Goal: Information Seeking & Learning: Learn about a topic

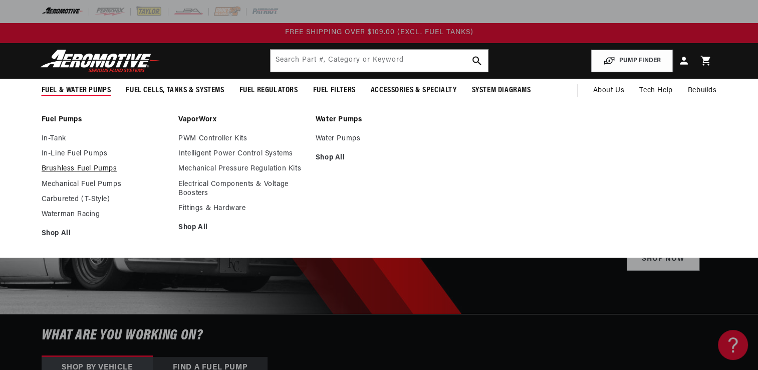
click at [86, 170] on link "Brushless Fuel Pumps" at bounding box center [105, 168] width 127 height 9
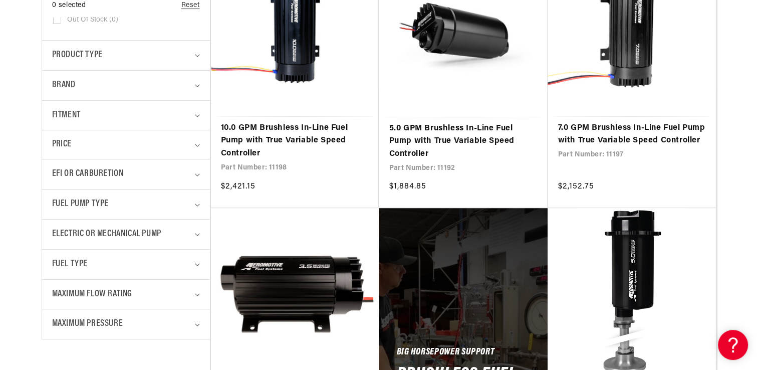
scroll to position [305, 0]
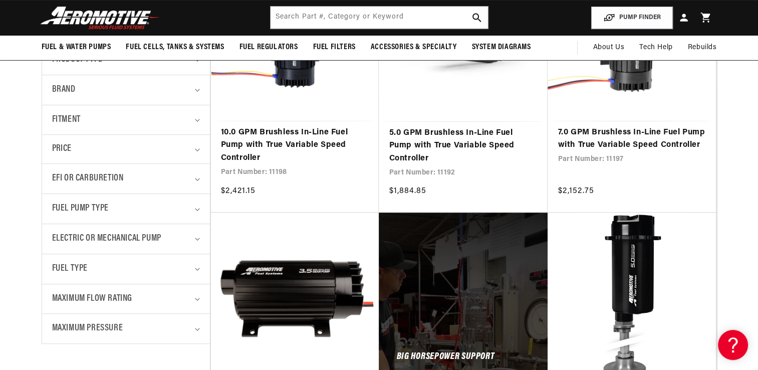
click at [202, 186] on details "EFI or Carburetion 0 selected Reset EFI or Carburetion Carburetion (56) Carbure…" at bounding box center [126, 178] width 168 height 30
click at [191, 180] on summary "EFI or Carburetion" at bounding box center [126, 179] width 148 height 30
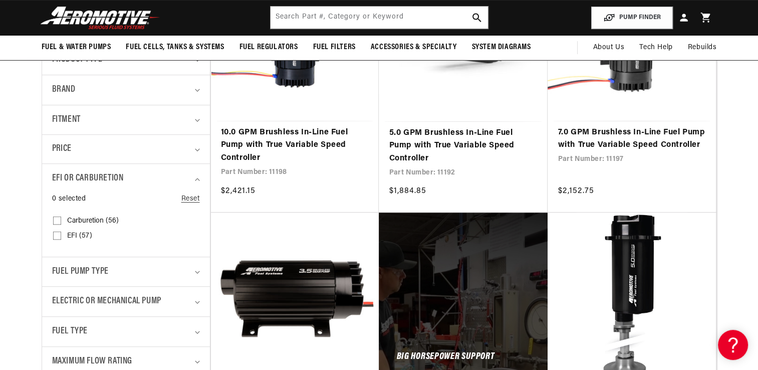
click at [107, 218] on span "Carburetion (56)" at bounding box center [93, 220] width 52 height 9
click at [61, 218] on input "Carburetion (56) Carburetion (56 products)" at bounding box center [57, 222] width 8 height 8
checkbox input "true"
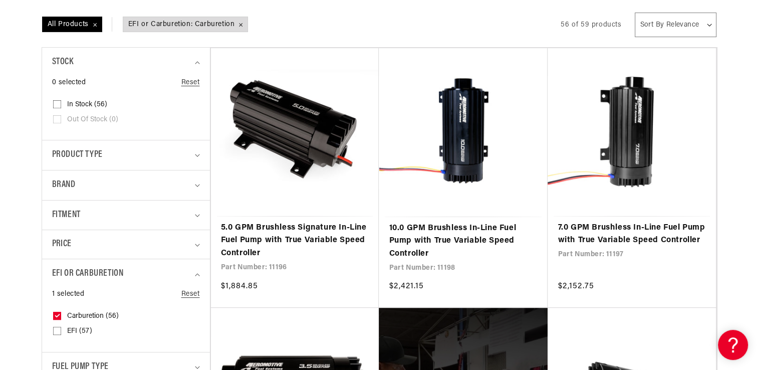
scroll to position [218, 0]
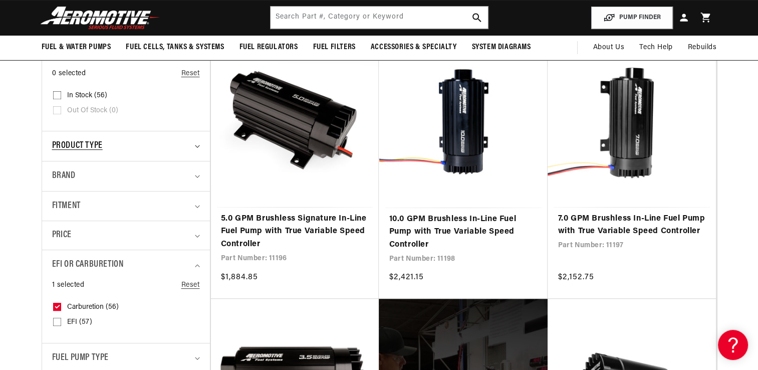
click at [100, 146] on span "Product type" at bounding box center [77, 146] width 51 height 15
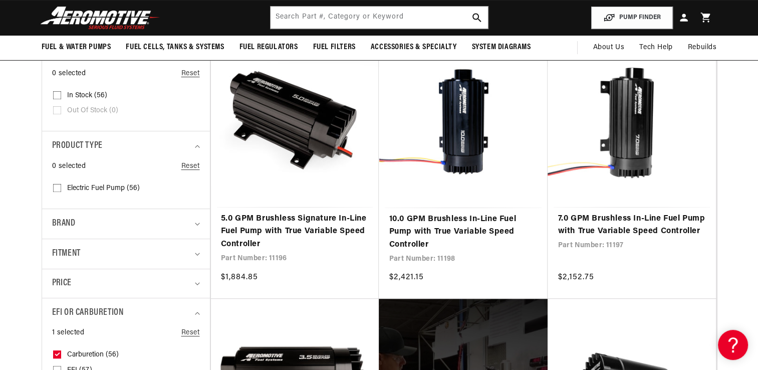
click at [107, 186] on span "Electric Fuel Pump (56)" at bounding box center [103, 188] width 73 height 9
click at [61, 186] on input "Electric Fuel Pump (56) Electric Fuel Pump (56 products)" at bounding box center [57, 190] width 8 height 8
checkbox input "true"
click at [91, 222] on div "Brand" at bounding box center [121, 223] width 139 height 15
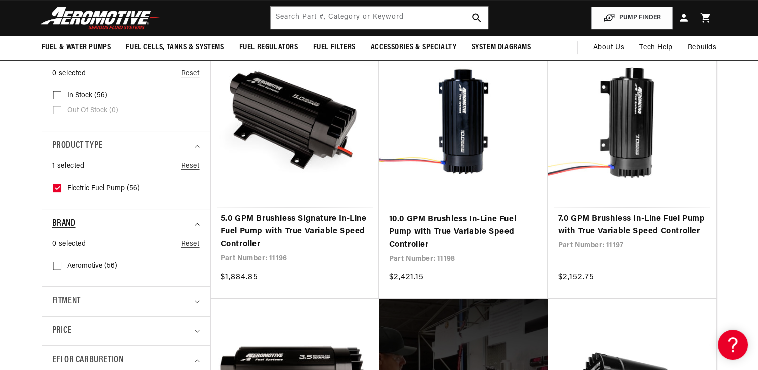
click at [87, 225] on div "Brand" at bounding box center [121, 223] width 139 height 15
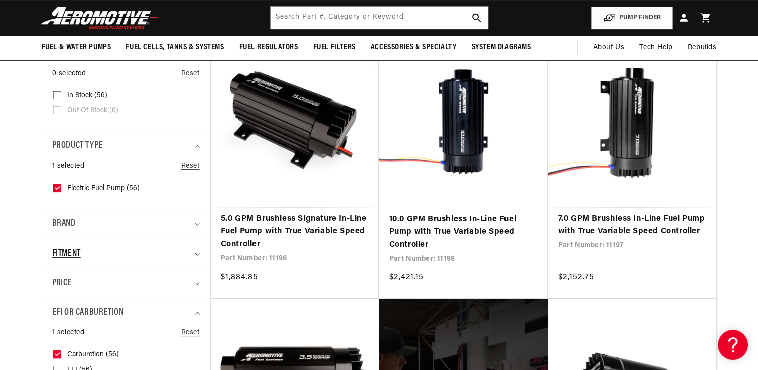
click at [127, 243] on summary "Fitment" at bounding box center [126, 254] width 148 height 30
click at [126, 248] on div "Fitment" at bounding box center [121, 254] width 139 height 15
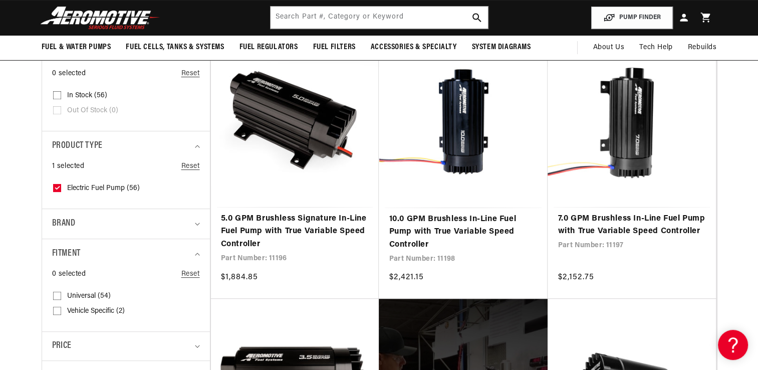
click at [92, 298] on span "Universal (54)" at bounding box center [89, 296] width 44 height 9
click at [61, 298] on input "Universal (54) Universal (54 products)" at bounding box center [57, 298] width 8 height 8
checkbox input "true"
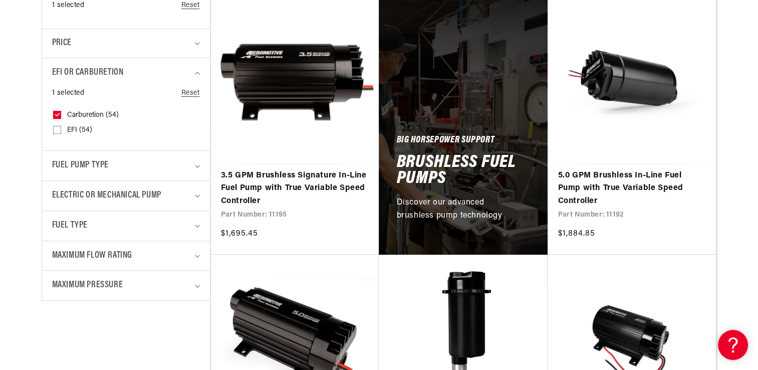
scroll to position [525, 0]
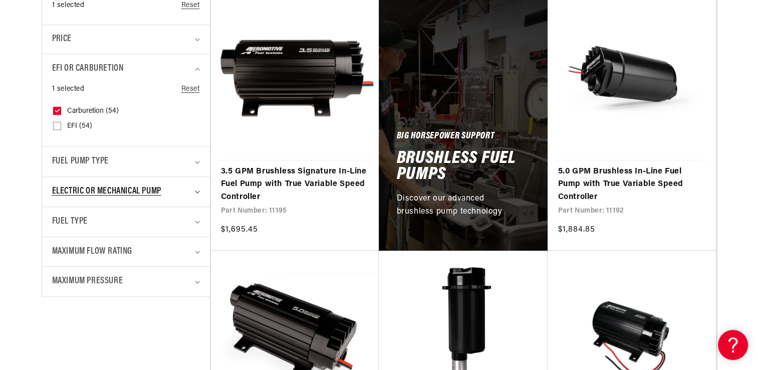
click at [134, 199] on summary "Electric or Mechanical Pump" at bounding box center [126, 192] width 148 height 30
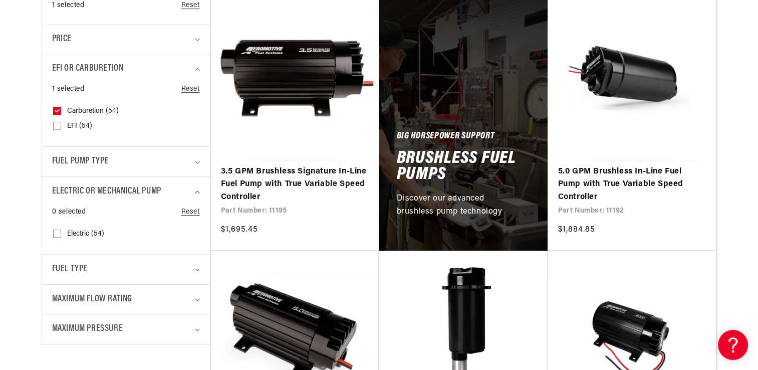
click at [83, 227] on label "Electric (54) Electric (54 products)" at bounding box center [123, 234] width 140 height 15
click at [61, 232] on input "Electric (54) Electric (54 products)" at bounding box center [57, 236] width 8 height 8
checkbox input "true"
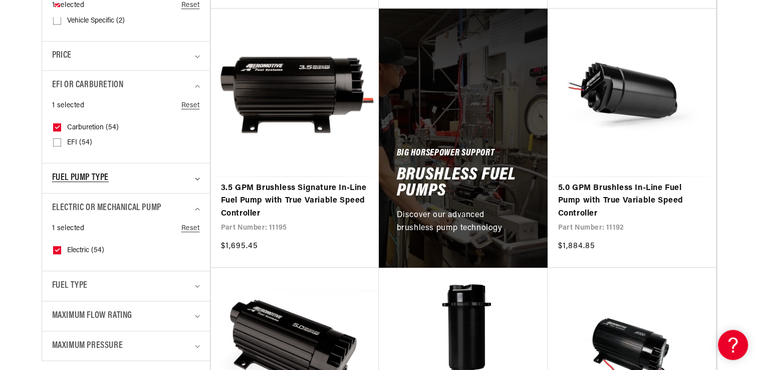
click at [88, 177] on span "Fuel Pump Type" at bounding box center [80, 178] width 57 height 15
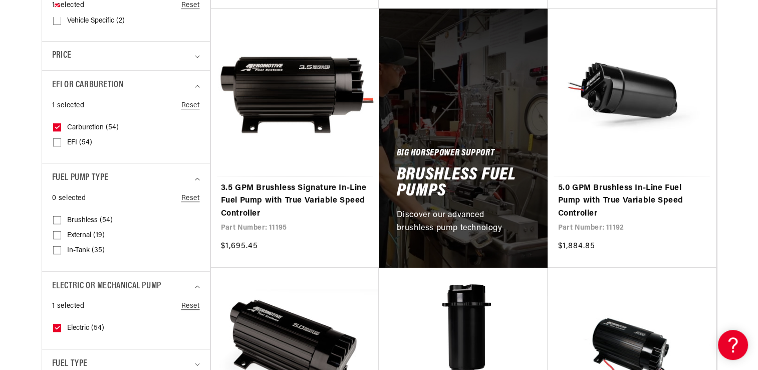
click at [55, 236] on input "External (19) External (19 products)" at bounding box center [57, 237] width 8 height 8
checkbox input "true"
click at [55, 220] on input "Brushless (54) Brushless (54 products)" at bounding box center [57, 222] width 8 height 8
checkbox input "true"
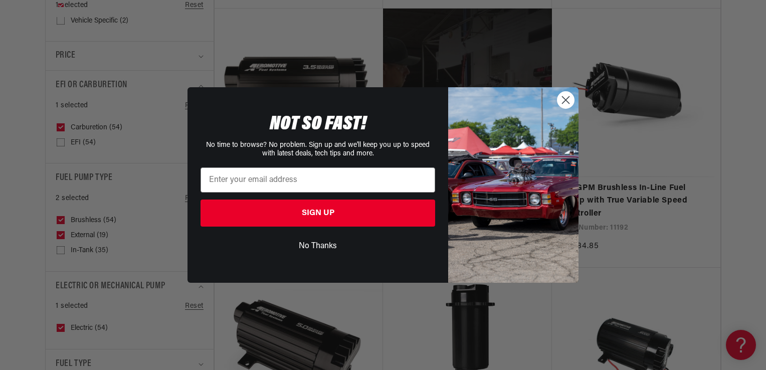
click at [337, 248] on button "No Thanks" at bounding box center [317, 246] width 235 height 19
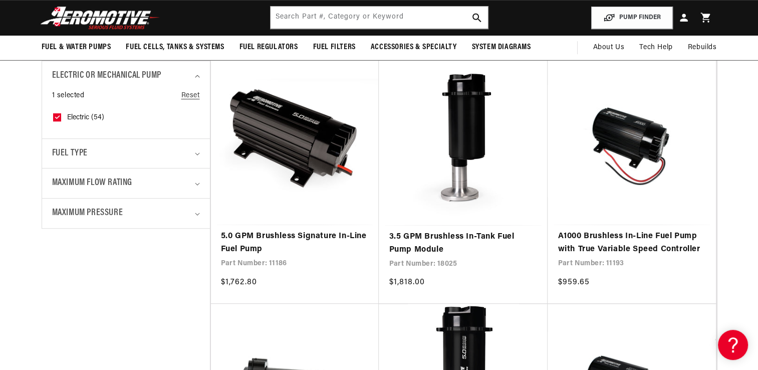
scroll to position [728, 0]
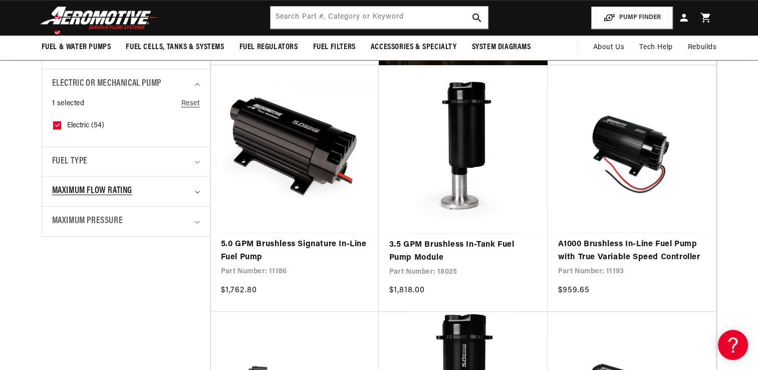
click at [168, 197] on div "Maximum Flow Rating" at bounding box center [121, 191] width 139 height 15
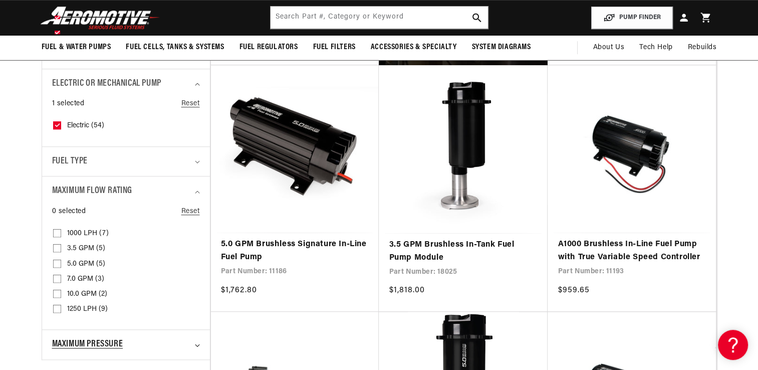
click at [114, 352] on summary "Maximum Pressure" at bounding box center [126, 345] width 148 height 30
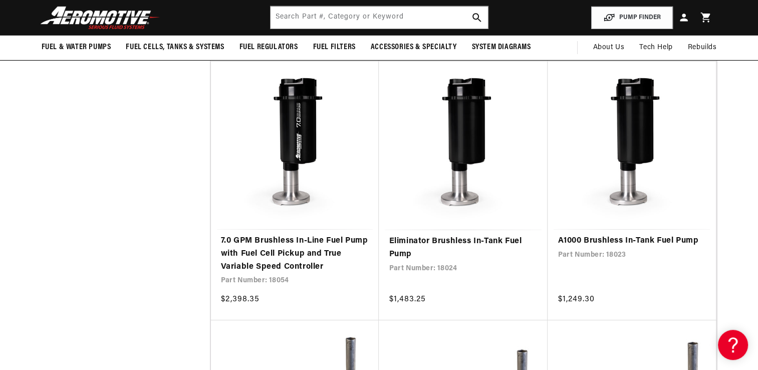
scroll to position [3292, 0]
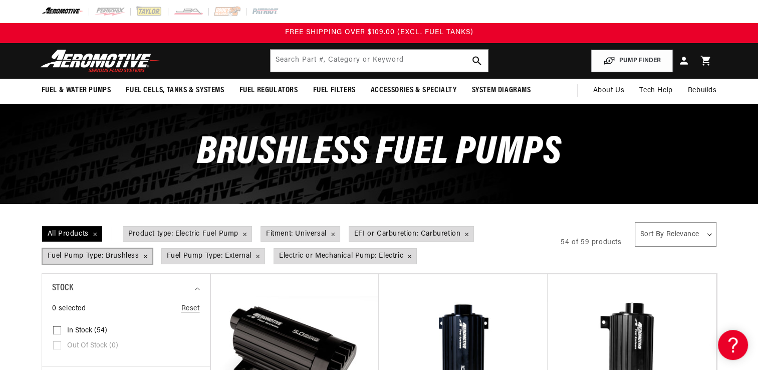
click at [144, 257] on span "Fuel Pump Type: Brushless Remove filter" at bounding box center [98, 256] width 110 height 15
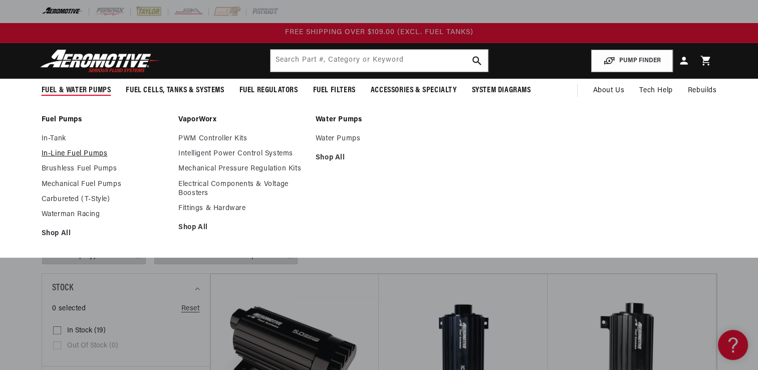
click at [52, 151] on link "In-Line Fuel Pumps" at bounding box center [105, 153] width 127 height 9
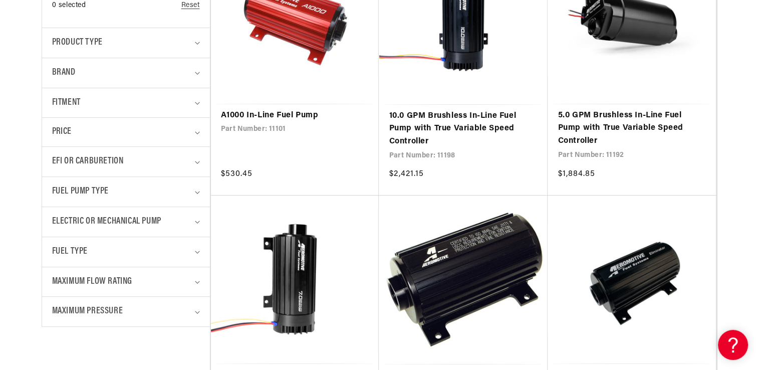
scroll to position [330, 0]
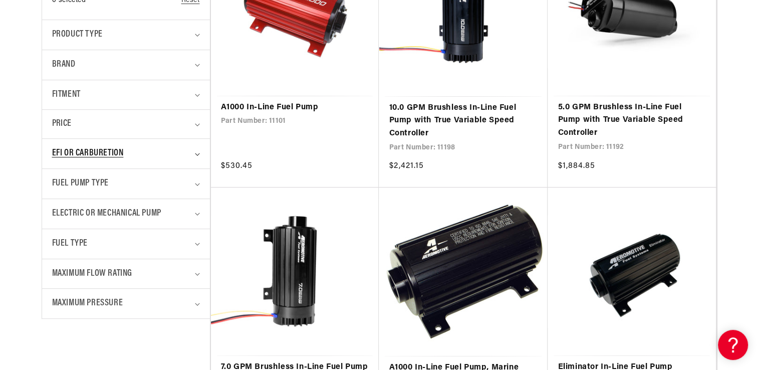
click at [197, 153] on icon "EFI or Carburetion (0 selected)" at bounding box center [197, 154] width 5 height 3
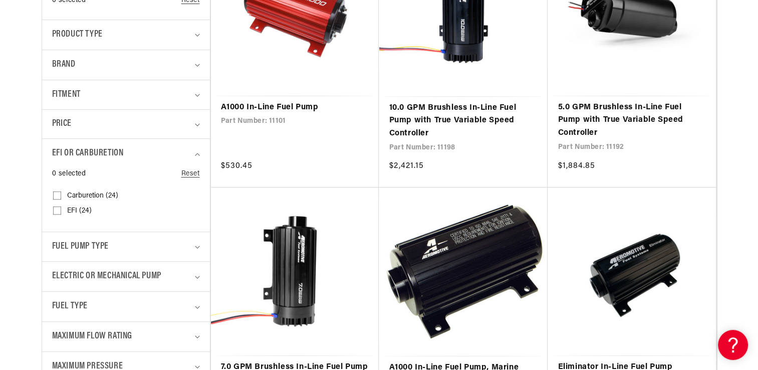
click at [102, 191] on span "Carburetion (24)" at bounding box center [92, 195] width 51 height 9
click at [61, 193] on input "Carburetion (24) Carburetion (24 products)" at bounding box center [57, 197] width 8 height 8
checkbox input "true"
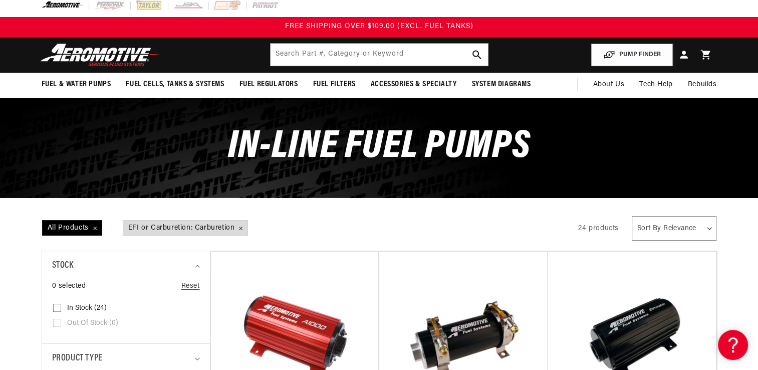
scroll to position [10, 0]
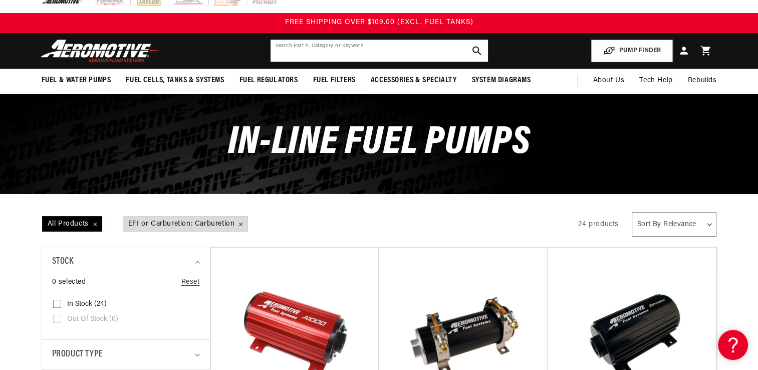
click at [324, 48] on input "text" at bounding box center [379, 51] width 217 height 22
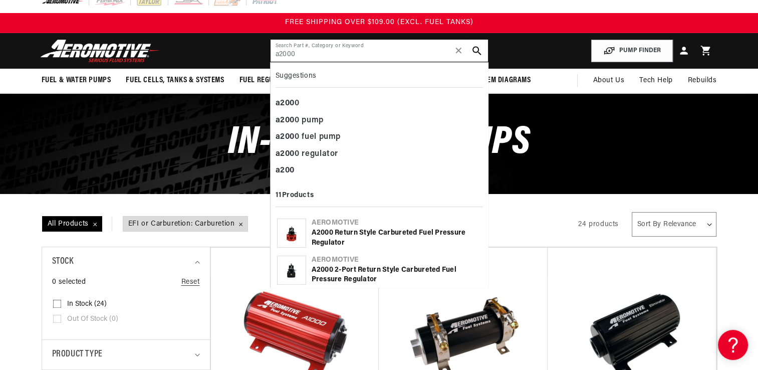
type input "a2000"
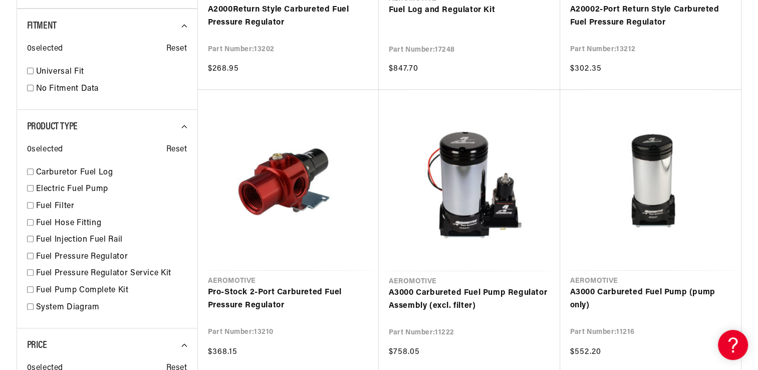
scroll to position [387, 0]
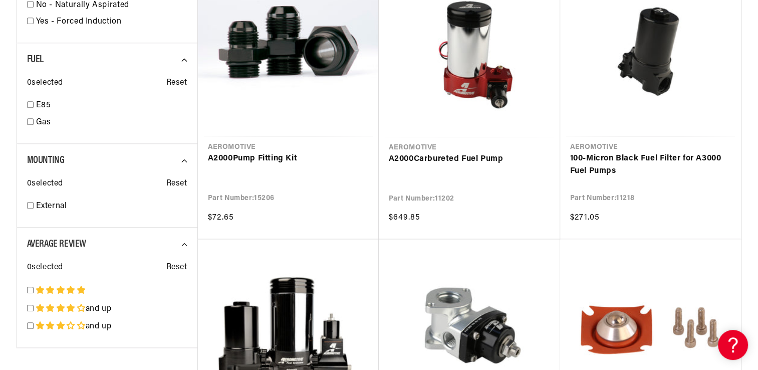
scroll to position [1086, 0]
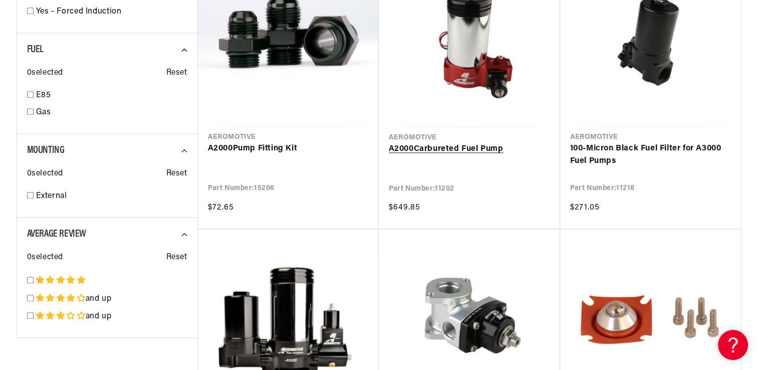
click at [469, 148] on link "A2000 Carbureted Fuel Pump" at bounding box center [469, 149] width 161 height 13
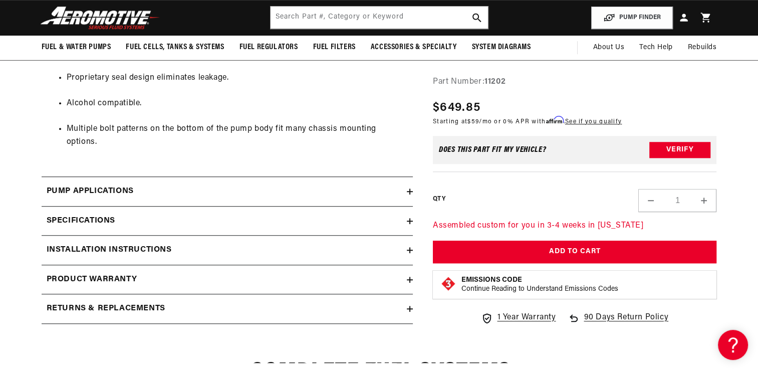
scroll to position [697, 0]
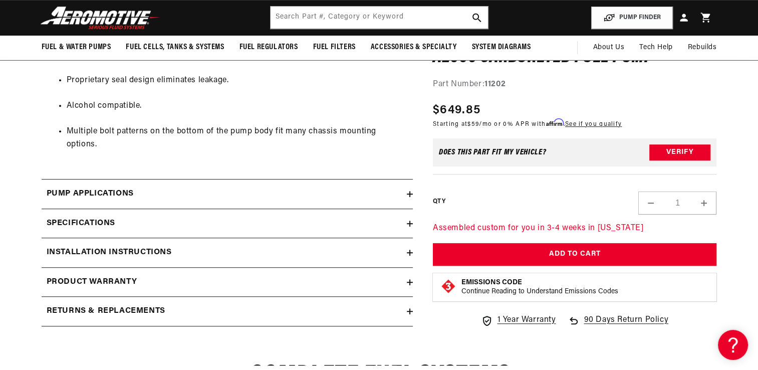
click at [395, 187] on div "Pump Applications" at bounding box center [224, 193] width 365 height 13
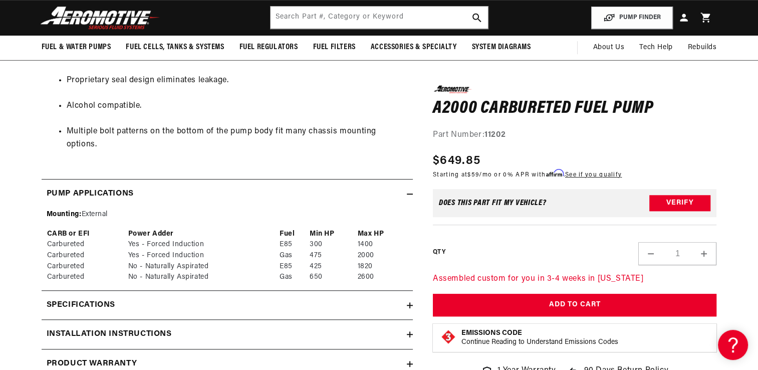
click at [395, 187] on div "Pump Applications" at bounding box center [224, 193] width 365 height 13
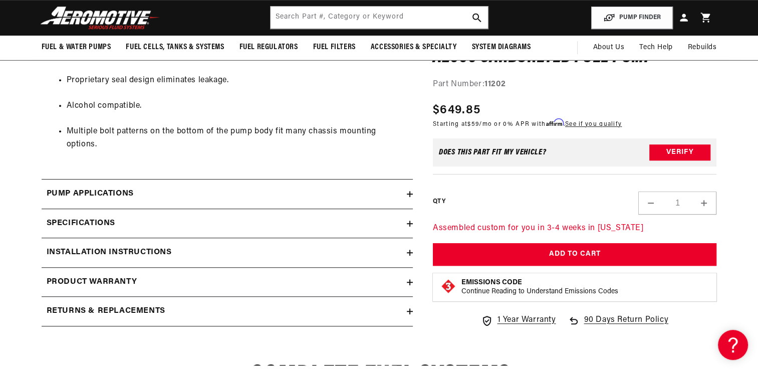
click at [395, 187] on div "Pump Applications" at bounding box center [224, 193] width 365 height 13
